Goal: Task Accomplishment & Management: Manage account settings

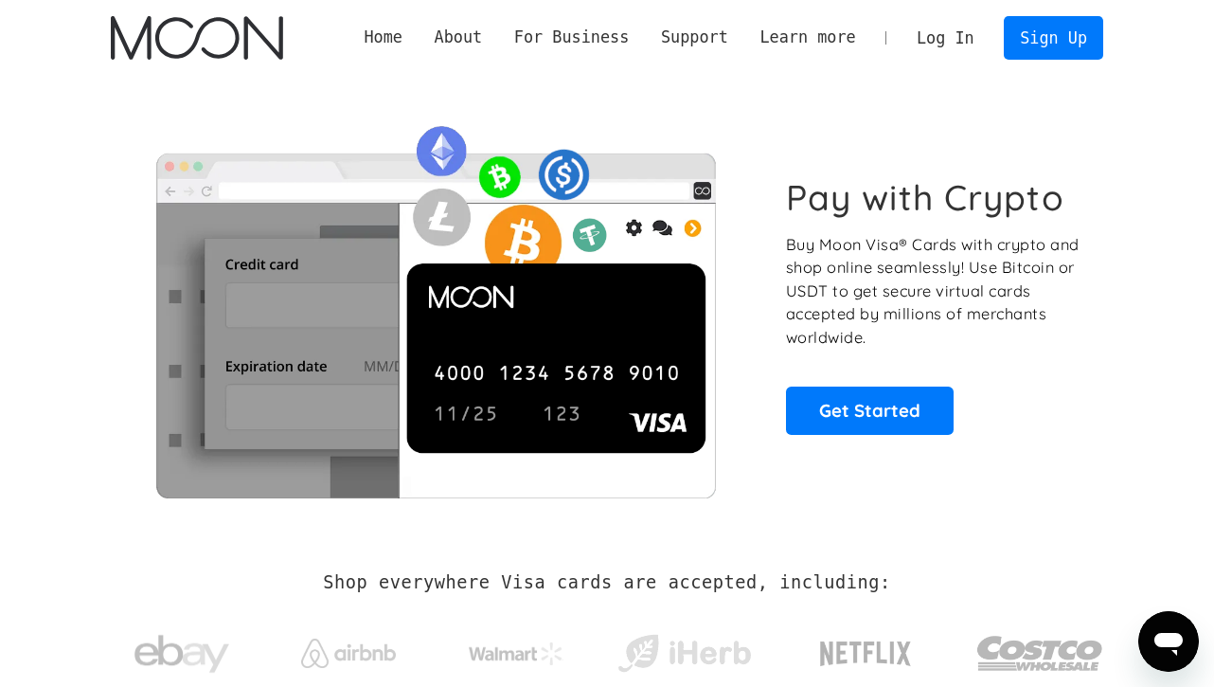
click at [930, 43] on link "Log In" at bounding box center [945, 38] width 89 height 42
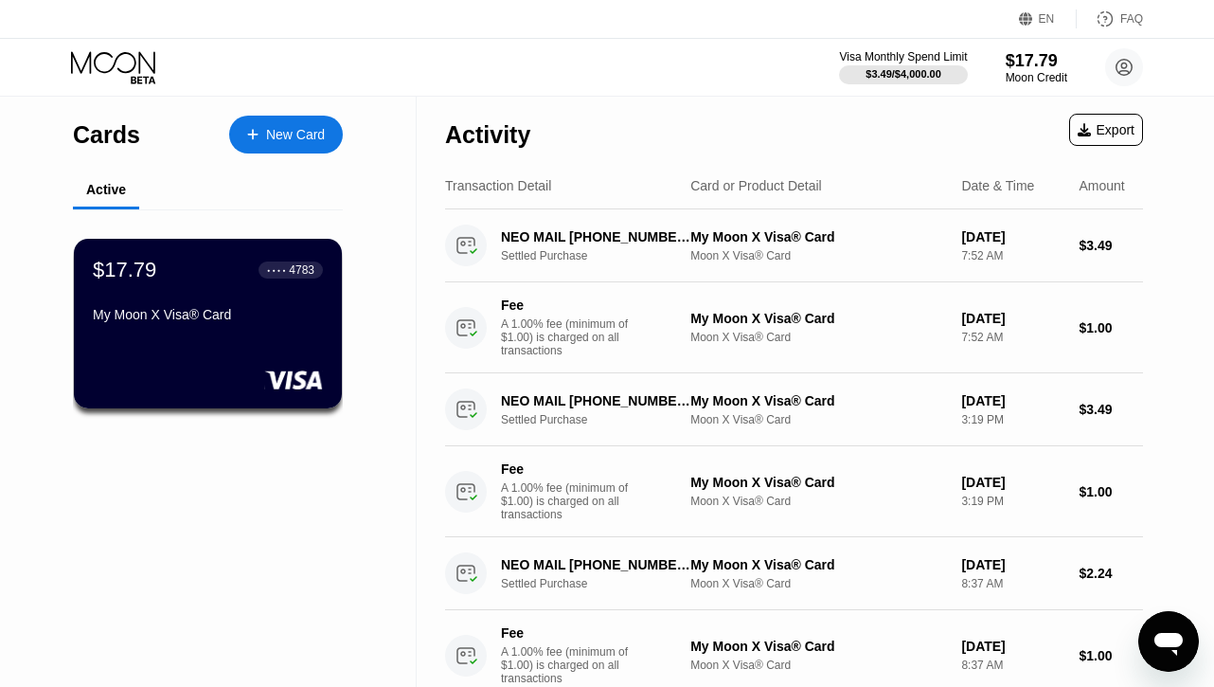
click at [204, 415] on div "$17.79 ● ● ● ● 4783 My Moon X Visa® Card" at bounding box center [208, 328] width 329 height 239
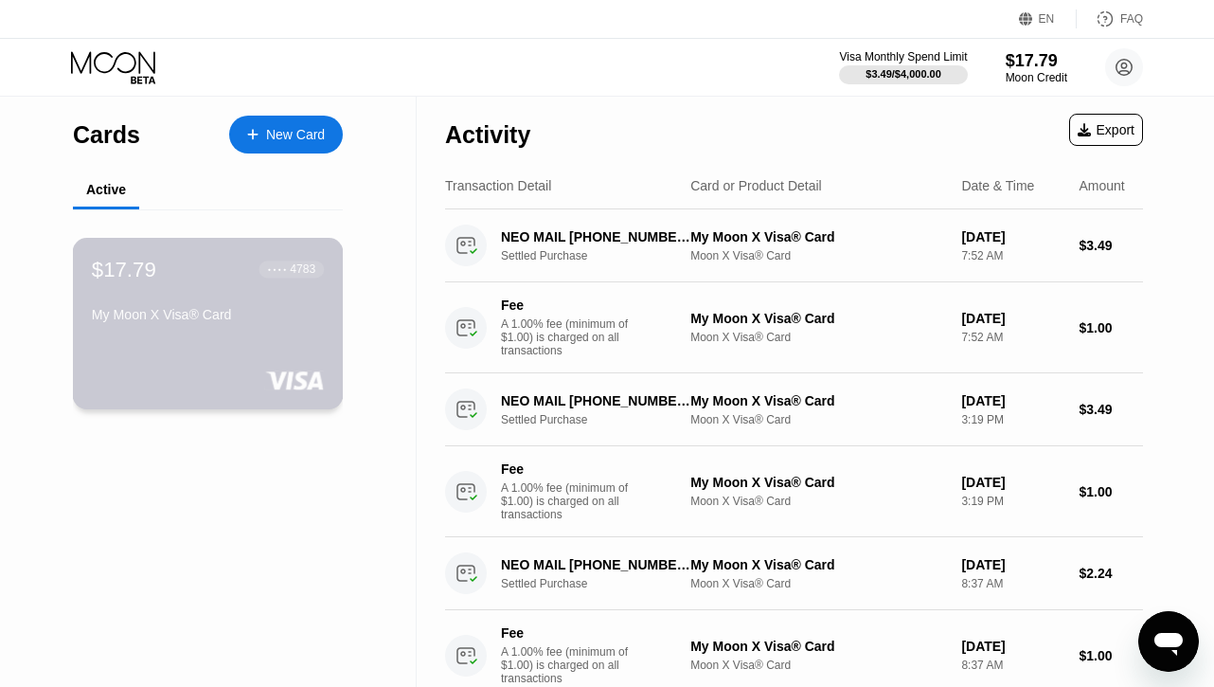
click at [190, 317] on div "My Moon X Visa® Card" at bounding box center [208, 314] width 232 height 15
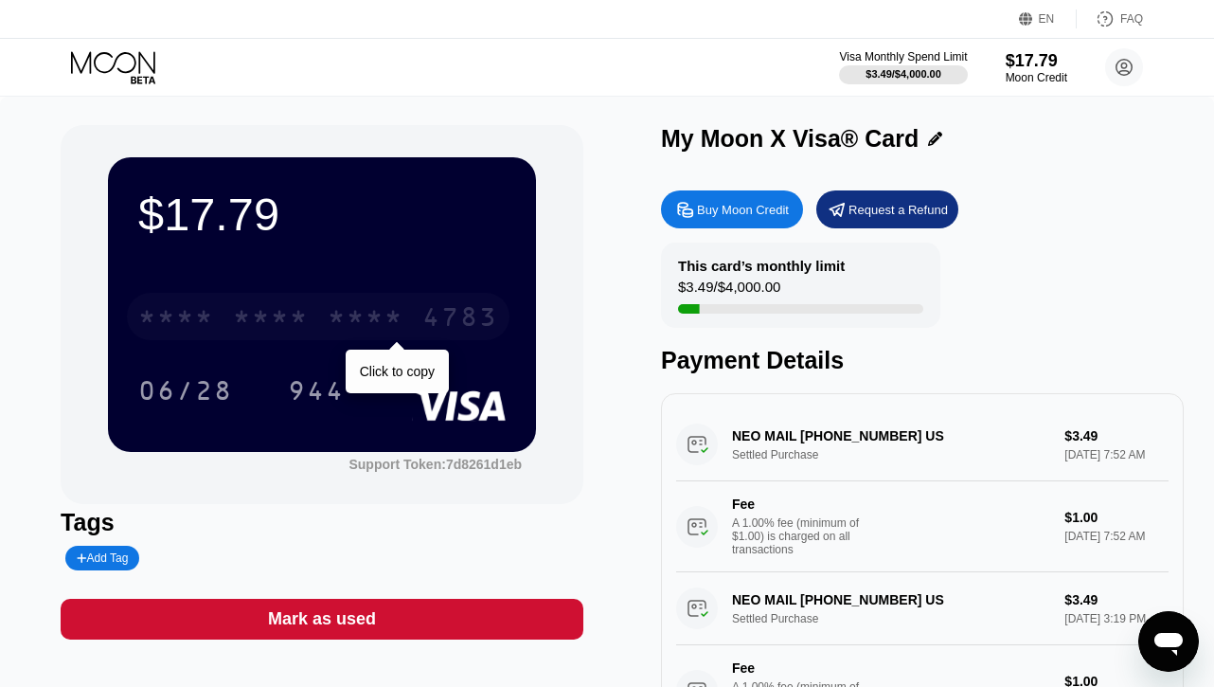
click at [343, 329] on div "* * * *" at bounding box center [366, 319] width 76 height 30
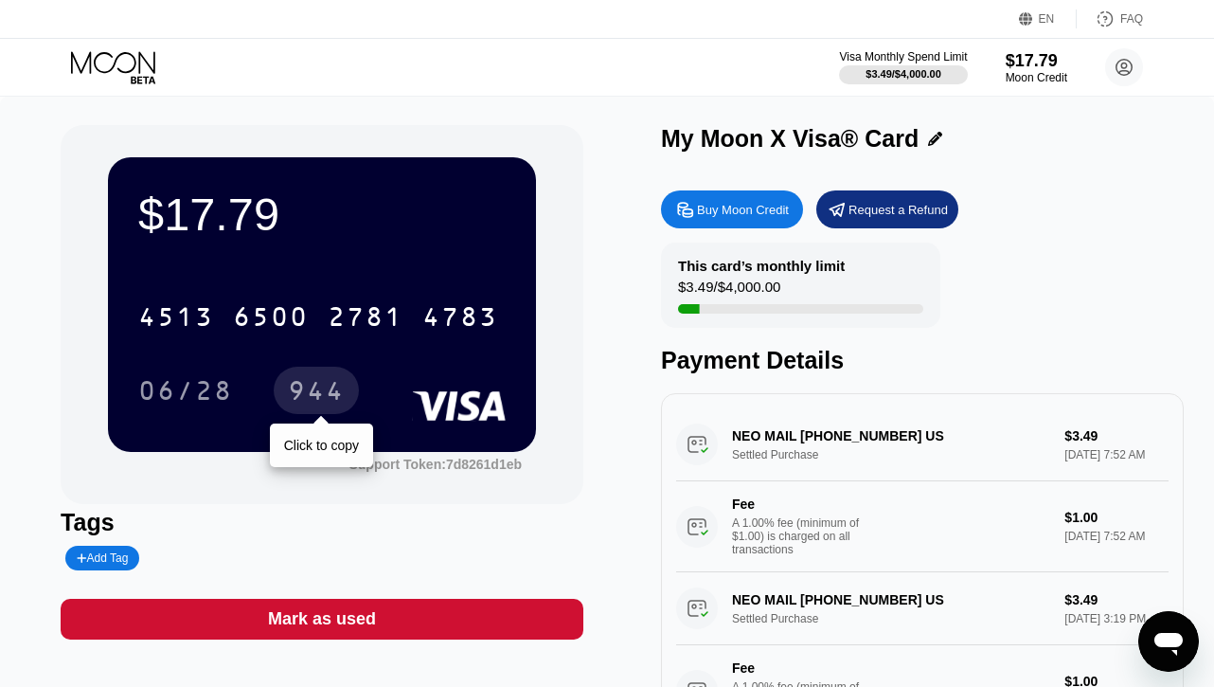
click at [326, 397] on div "944" at bounding box center [316, 393] width 57 height 30
